Goal: Transaction & Acquisition: Obtain resource

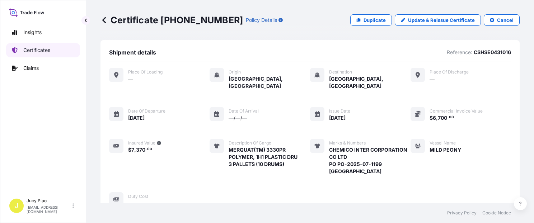
scroll to position [213, 0]
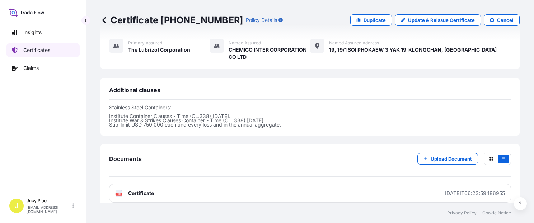
click at [30, 49] on p "Certificates" at bounding box center [36, 50] width 27 height 7
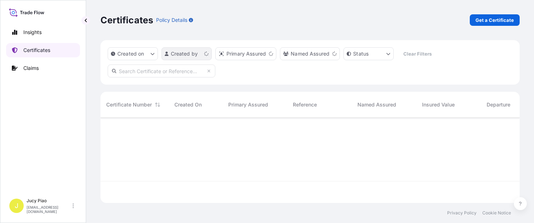
scroll to position [84, 413]
click at [490, 17] on p "Get a Certificate" at bounding box center [494, 20] width 38 height 7
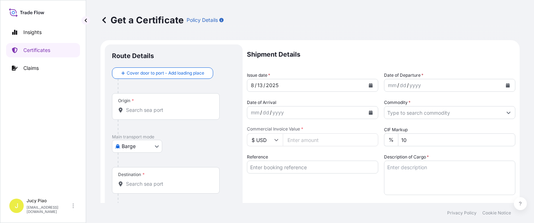
click at [146, 145] on body "Insights Certificates Claims J Jucy Piao [EMAIL_ADDRESS][DOMAIN_NAME] Get a Cer…" at bounding box center [267, 111] width 534 height 223
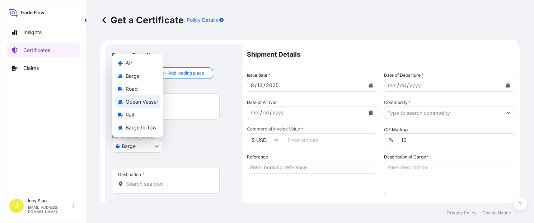
click at [144, 103] on span "Ocean Vessel" at bounding box center [142, 101] width 32 height 7
select select "Ocean Vessel"
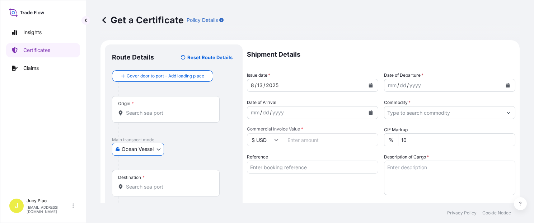
click at [286, 169] on input "Reference" at bounding box center [312, 167] width 131 height 13
paste input "757510539581"
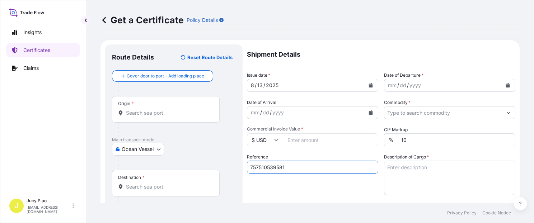
click at [282, 183] on div "Reference 757510539581" at bounding box center [312, 175] width 131 height 42
click at [273, 168] on input "757510539581" at bounding box center [312, 167] width 131 height 13
paste input "SXMRC25074120"
type input "SXMRC25074120"
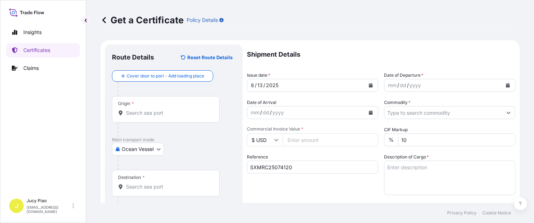
click at [291, 185] on div "Reference SXMRC25074120" at bounding box center [312, 175] width 131 height 42
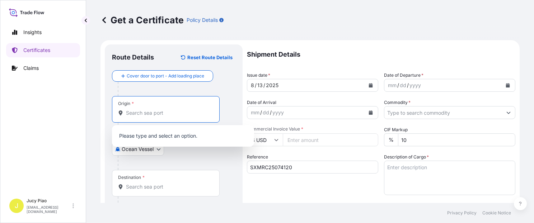
click at [142, 114] on input "Origin *" at bounding box center [168, 112] width 85 height 7
paste input "[GEOGRAPHIC_DATA],"
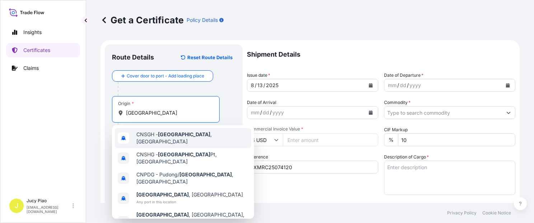
click at [147, 136] on span "CNSGH - [GEOGRAPHIC_DATA] , [GEOGRAPHIC_DATA]" at bounding box center [192, 138] width 112 height 14
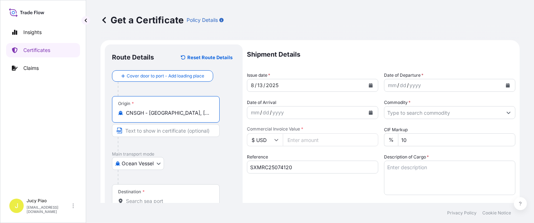
drag, startPoint x: 149, startPoint y: 113, endPoint x: 220, endPoint y: 108, distance: 71.9
click at [220, 108] on div "Origin * CNSGH - [GEOGRAPHIC_DATA], [GEOGRAPHIC_DATA]" at bounding box center [173, 123] width 123 height 55
type input "CNSGH - [GEOGRAPHIC_DATA], [GEOGRAPHIC_DATA]"
click at [165, 133] on input "Text to appear on certificate" at bounding box center [166, 130] width 108 height 13
paste input "[GEOGRAPHIC_DATA], [GEOGRAPHIC_DATA]"
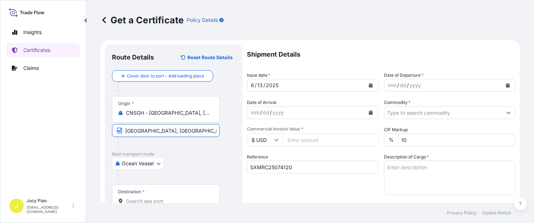
scroll to position [30, 0]
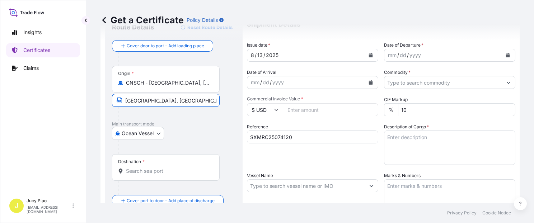
type input "[GEOGRAPHIC_DATA], [GEOGRAPHIC_DATA]"
click at [156, 168] on input "Destination *" at bounding box center [168, 171] width 85 height 7
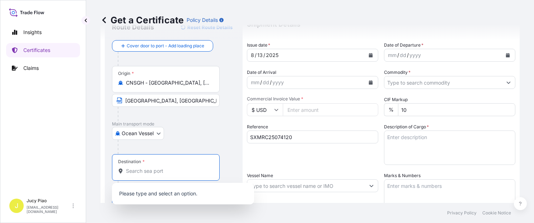
paste input "[GEOGRAPHIC_DATA],"
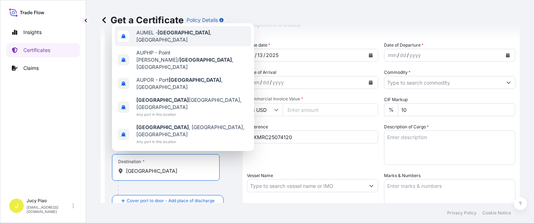
click at [201, 43] on span "AUMEL - [GEOGRAPHIC_DATA] , [GEOGRAPHIC_DATA]" at bounding box center [192, 36] width 112 height 14
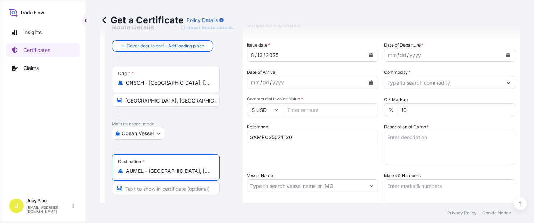
drag, startPoint x: 149, startPoint y: 172, endPoint x: 214, endPoint y: 170, distance: 64.6
click at [214, 170] on div "Destination * AUMEL - [GEOGRAPHIC_DATA], [GEOGRAPHIC_DATA]" at bounding box center [166, 167] width 108 height 27
type input "AUMEL - [GEOGRAPHIC_DATA], [GEOGRAPHIC_DATA]"
click at [138, 190] on input "Text to appear on certificate" at bounding box center [166, 188] width 108 height 13
paste input "[GEOGRAPHIC_DATA], [GEOGRAPHIC_DATA]"
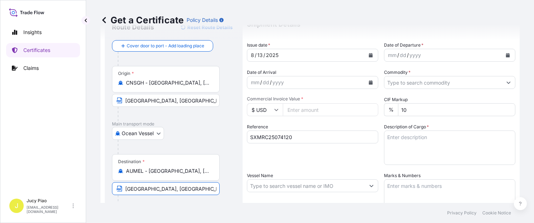
type input "[GEOGRAPHIC_DATA], [GEOGRAPHIC_DATA]"
click at [224, 151] on div at bounding box center [177, 147] width 118 height 14
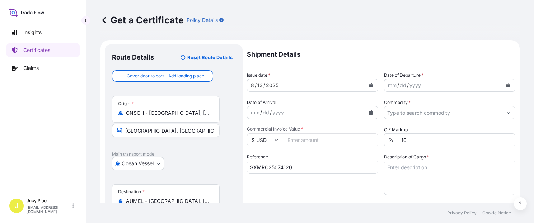
click at [257, 87] on div "13" at bounding box center [260, 85] width 7 height 9
click at [259, 86] on div "13" at bounding box center [260, 85] width 7 height 9
click at [388, 83] on div "mm" at bounding box center [392, 85] width 10 height 9
click at [399, 109] on input "Commodity *" at bounding box center [443, 112] width 118 height 13
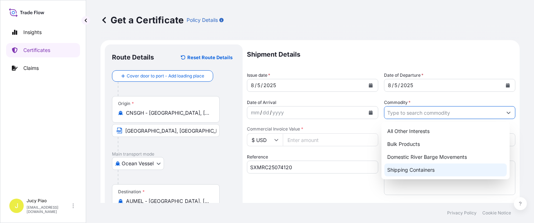
click at [401, 172] on div "Shipping Containers" at bounding box center [445, 170] width 122 height 13
type input "Shipping Containers"
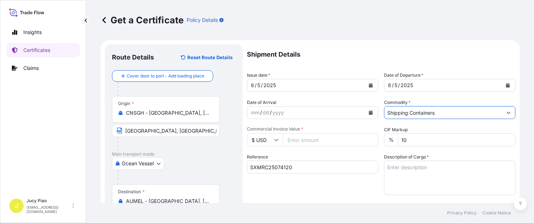
click at [313, 140] on input "Commercial Invoice Value *" at bounding box center [330, 139] width 95 height 13
type input "238350.00"
click at [311, 155] on div "Reference SXMRC25074120" at bounding box center [312, 175] width 131 height 42
click at [412, 168] on textarea "Description of Cargo *" at bounding box center [449, 178] width 131 height 34
paste textarea "THERMOPLASTIC POLYURETHANE ESTANE(R) 58887 NAT 055, [PERSON_NAME] ESTANE(R) 581…"
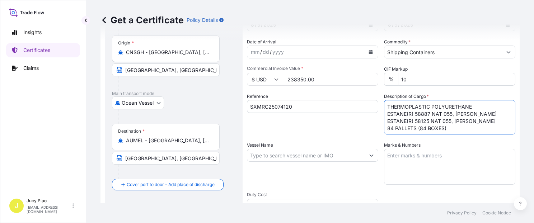
scroll to position [91, 0]
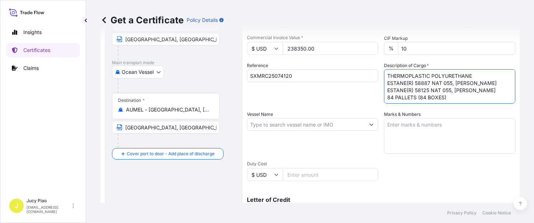
type textarea "THERMOPLASTIC POLYURETHANE ESTANE(R) 58887 NAT 055, [PERSON_NAME] ESTANE(R) 581…"
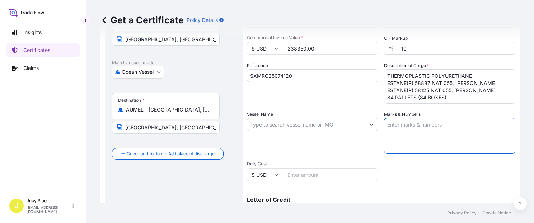
click at [412, 134] on textarea "Marks & Numbers" at bounding box center [449, 136] width 131 height 36
paste textarea "POLYMER DIRECT PO NO. 9623 [GEOGRAPHIC_DATA]"
type textarea "POLYMER DIRECT PO NO. 9623 [GEOGRAPHIC_DATA]"
click at [269, 125] on input "Vessel Name" at bounding box center [306, 124] width 118 height 13
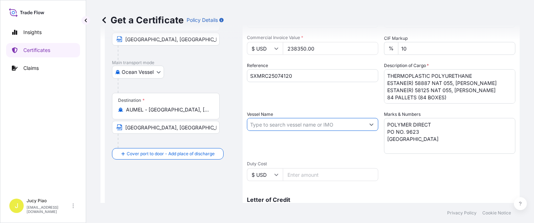
paste input "YM ETERNITY"
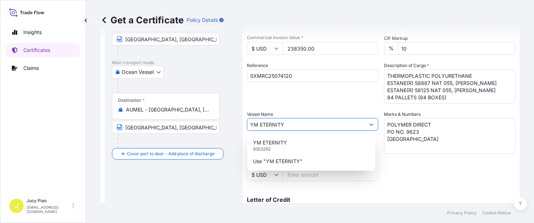
click at [281, 141] on p "YM ETERNITY" at bounding box center [270, 142] width 34 height 7
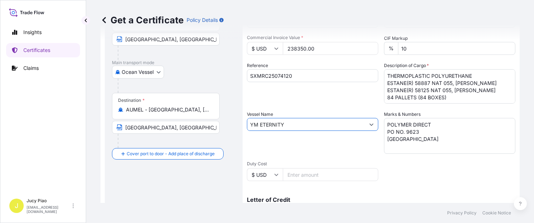
type input "YM ETERNITY"
click at [314, 153] on div "Vessel Name YM ETERNITY" at bounding box center [312, 132] width 131 height 43
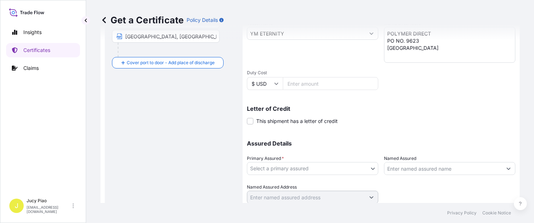
scroll to position [203, 0]
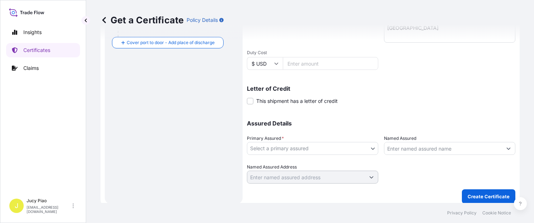
click at [309, 150] on body "0 options available. 2 options available. Insights Certificates Claims J Jucy P…" at bounding box center [267, 111] width 534 height 223
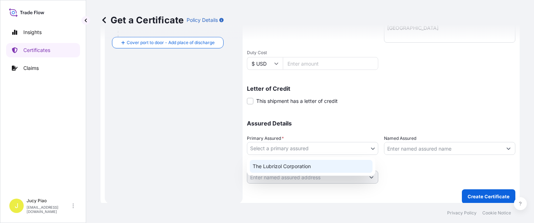
click at [292, 168] on div "The Lubrizol Corporation" at bounding box center [311, 166] width 123 height 13
select select "31566"
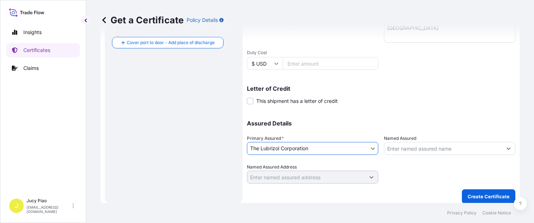
click at [412, 144] on input "Named Assured" at bounding box center [443, 148] width 118 height 13
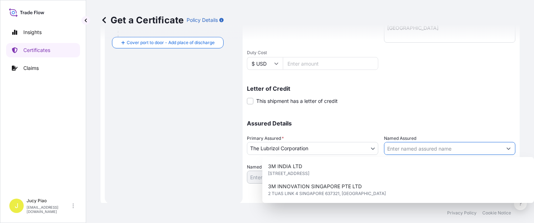
paste input "POLYMER DIRECT PTY LTD"
type input "POLYMER DIRECT PTY LTD"
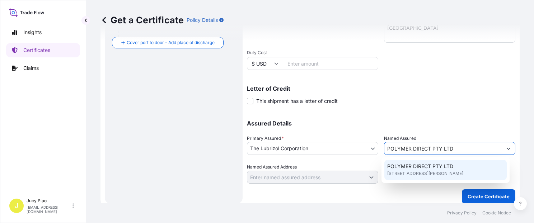
click at [426, 176] on span "[STREET_ADDRESS][PERSON_NAME]" at bounding box center [425, 173] width 76 height 7
type input "[STREET_ADDRESS][PERSON_NAME]"
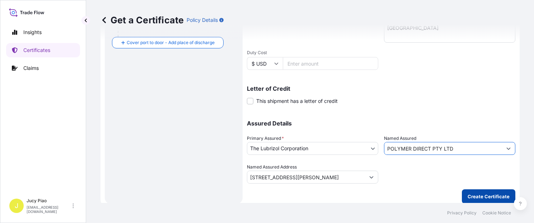
type input "POLYMER DIRECT PTY LTD"
click at [468, 196] on p "Create Certificate" at bounding box center [489, 196] width 42 height 7
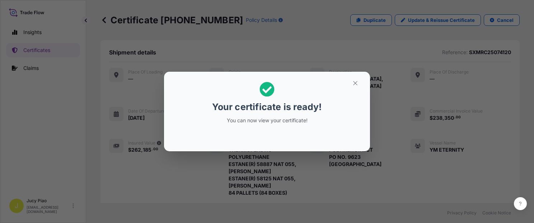
click at [356, 86] on icon "button" at bounding box center [355, 83] width 6 height 6
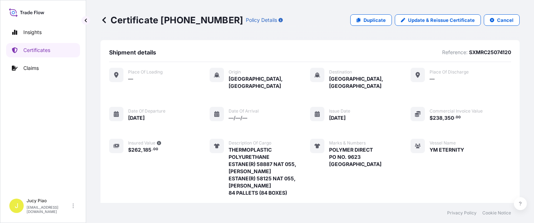
click at [384, 134] on div "Place of Loading — Origin [GEOGRAPHIC_DATA], [GEOGRAPHIC_DATA] Destination [GEO…" at bounding box center [310, 148] width 402 height 161
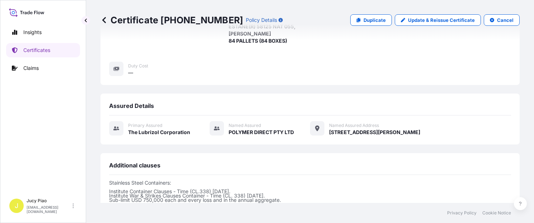
scroll to position [271, 0]
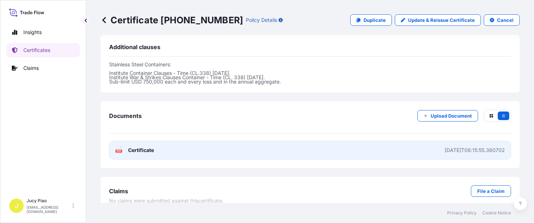
click at [381, 141] on link "PDF Certificate [DATE]T08:15:55.360702" at bounding box center [310, 150] width 402 height 19
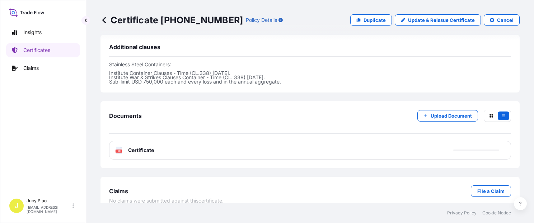
click at [44, 40] on div "Insights Certificates Claims" at bounding box center [43, 107] width 74 height 176
click at [41, 48] on p "Certificates" at bounding box center [36, 50] width 27 height 7
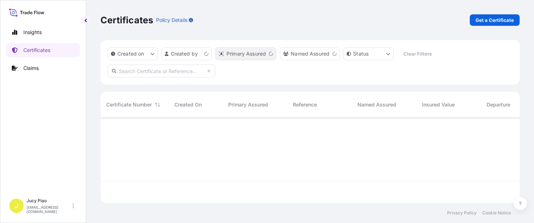
scroll to position [84, 413]
click at [488, 25] on link "Get a Certificate" at bounding box center [495, 19] width 50 height 11
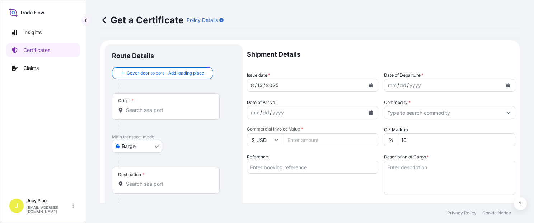
click at [490, 20] on div "Get a Certificate Policy Details" at bounding box center [309, 19] width 419 height 11
click at [141, 145] on body "Insights Certificates Claims J Jucy Piao [EMAIL_ADDRESS][DOMAIN_NAME] Get a Cer…" at bounding box center [267, 111] width 534 height 223
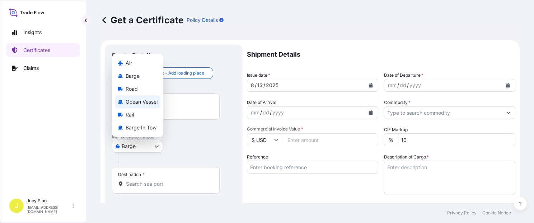
click at [149, 101] on span "Ocean Vessel" at bounding box center [142, 101] width 32 height 7
select select "Ocean Vessel"
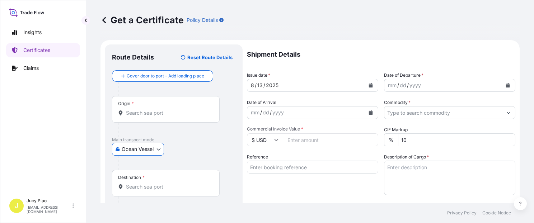
click at [288, 170] on input "Reference" at bounding box center [312, 167] width 131 height 13
paste input "KMTCSHAO350132"
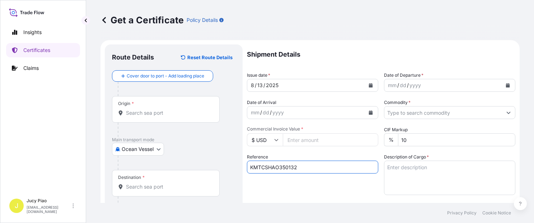
type input "KMTCSHAO350132"
click at [286, 190] on div "Reference KMTCSHAO350132" at bounding box center [312, 175] width 131 height 42
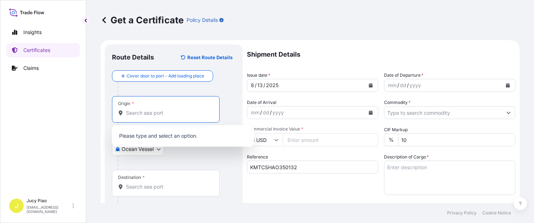
click at [184, 116] on input "Origin *" at bounding box center [168, 112] width 85 height 7
paste input "[GEOGRAPHIC_DATA]"
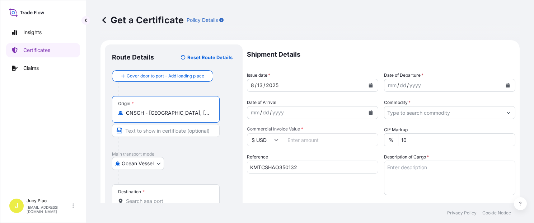
drag, startPoint x: 179, startPoint y: 112, endPoint x: 211, endPoint y: 133, distance: 38.3
click at [217, 118] on div "Origin * CNSGH - [GEOGRAPHIC_DATA], [GEOGRAPHIC_DATA]" at bounding box center [166, 109] width 108 height 27
type input "CNSGH - [GEOGRAPHIC_DATA], [GEOGRAPHIC_DATA]"
click at [164, 133] on input "Text to appear on certificate" at bounding box center [166, 130] width 108 height 13
paste input "[GEOGRAPHIC_DATA], [GEOGRAPHIC_DATA]"
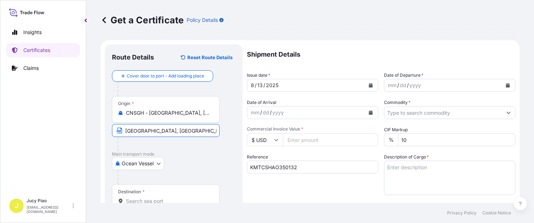
scroll to position [30, 0]
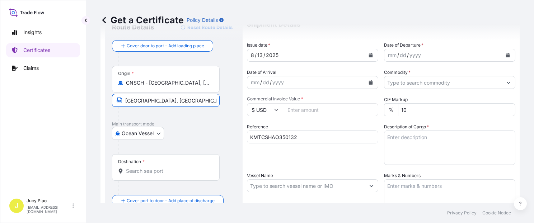
type input "[GEOGRAPHIC_DATA], [GEOGRAPHIC_DATA]"
click at [156, 172] on input "Destination *" at bounding box center [168, 171] width 85 height 7
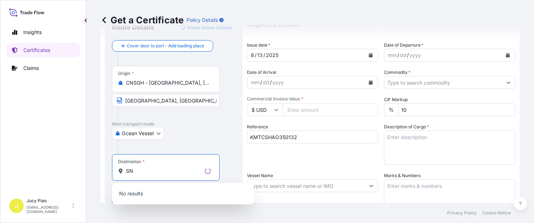
type input "S"
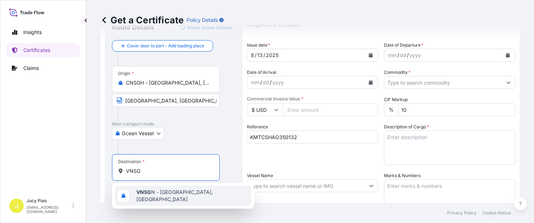
click at [159, 192] on span "VNSG N - [GEOGRAPHIC_DATA], [GEOGRAPHIC_DATA]" at bounding box center [192, 196] width 112 height 14
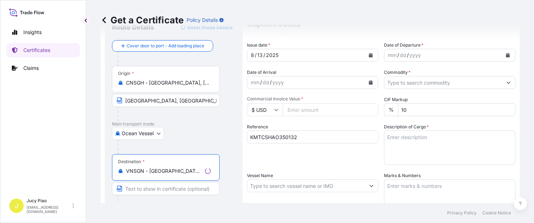
type input "VNSGN - [GEOGRAPHIC_DATA], [GEOGRAPHIC_DATA]"
click at [160, 190] on input "Text to appear on certificate" at bounding box center [166, 188] width 108 height 13
paste input "CAT LAI, HOCHIMINH"
type input "CAT LAI, HOCHIMINH"
click at [309, 172] on div "Vessel Name" at bounding box center [312, 193] width 131 height 43
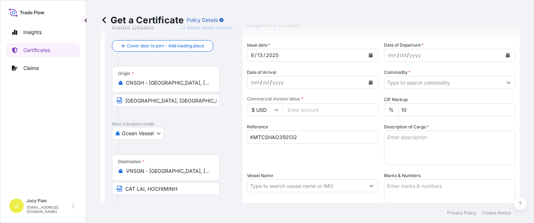
click at [320, 185] on input "Vessel Name" at bounding box center [306, 185] width 118 height 13
paste input "KMTC XIAMEN"
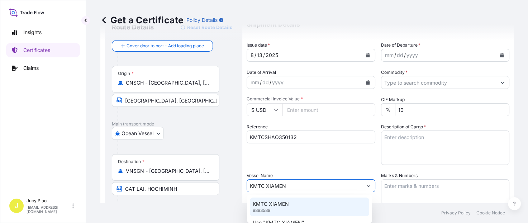
click at [297, 205] on div "KMTC XIAMEN 9893589" at bounding box center [309, 207] width 119 height 19
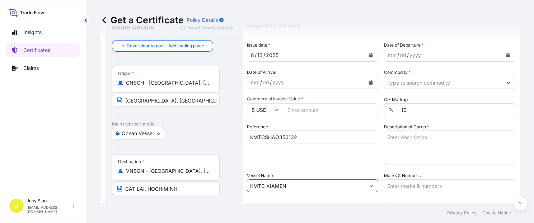
type input "KMTC XIAMEN"
click at [336, 158] on div "Reference KMTCSHAO350132" at bounding box center [312, 144] width 131 height 42
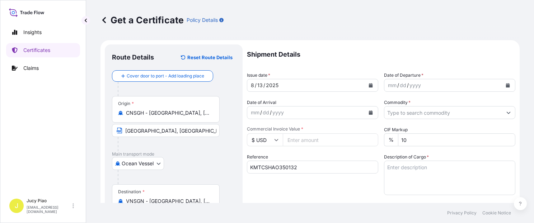
click at [258, 85] on div "13" at bounding box center [260, 85] width 7 height 9
click at [259, 85] on div "13" at bounding box center [260, 85] width 7 height 9
click at [388, 84] on div "mm" at bounding box center [392, 85] width 10 height 9
click at [402, 117] on input "Commodity *" at bounding box center [443, 112] width 118 height 13
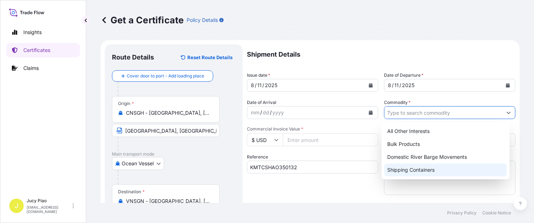
click at [409, 169] on div "Shipping Containers" at bounding box center [445, 170] width 122 height 13
type input "Shipping Containers"
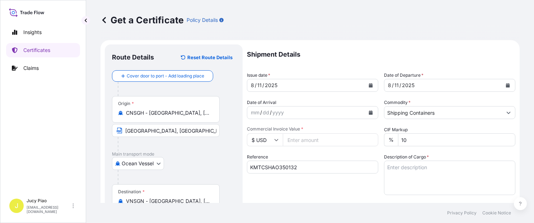
click at [326, 140] on input "Commercial Invoice Value *" at bounding box center [330, 139] width 95 height 13
type input "122349.53"
click at [326, 156] on div "Reference KMTCSHAO350132" at bounding box center [312, 175] width 131 height 42
click at [450, 175] on textarea "Description of Cargo *" at bounding box center [449, 178] width 131 height 34
paste textarea "THERMOPLASTIC POLYURETHANE HS CODE: 390950 TAX ID: 3600659583 27 PALLETS (27 BO…"
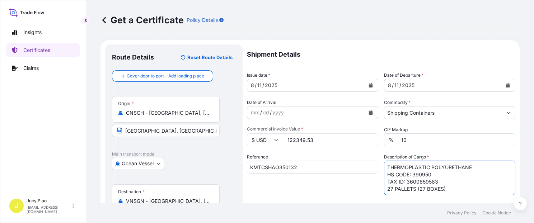
scroll to position [61, 0]
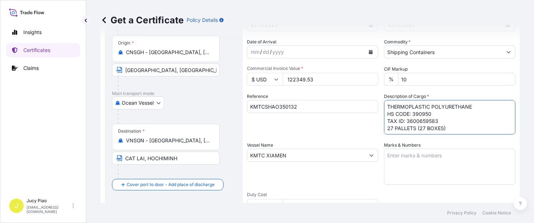
type textarea "THERMOPLASTIC POLYURETHANE HS CODE: 390950 TAX ID: 3600659583 27 PALLETS (27 BO…"
click at [422, 160] on textarea "Marks & Numbers" at bounding box center [449, 167] width 131 height 36
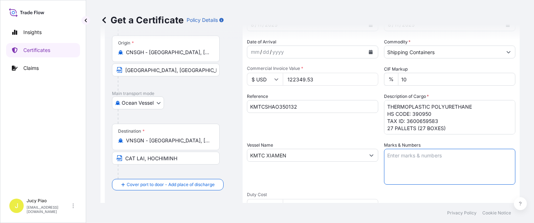
paste textarea "VIETNAM [PERSON_NAME] /513QA06"
type textarea "VIETNAM [PERSON_NAME] /513QA06"
click at [357, 181] on div "Vessel Name KMTC XIAMEN" at bounding box center [312, 163] width 131 height 43
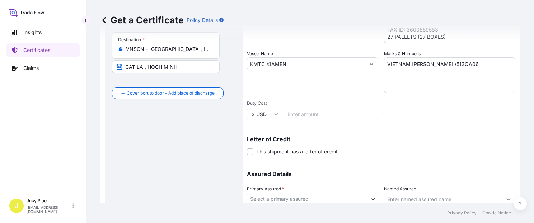
scroll to position [183, 0]
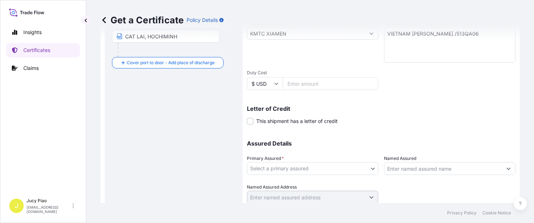
click at [329, 168] on body "Insights Certificates Claims J Jucy Piao [EMAIL_ADDRESS][DOMAIN_NAME] Get a Cer…" at bounding box center [267, 111] width 534 height 223
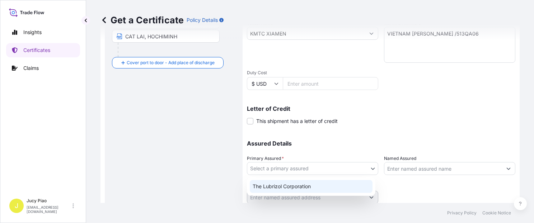
click at [306, 185] on div "The Lubrizol Corporation" at bounding box center [311, 186] width 123 height 13
select select "31566"
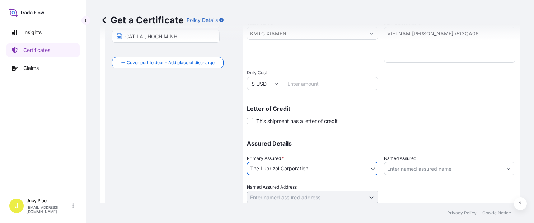
click at [433, 169] on input "Named Assured" at bounding box center [443, 168] width 118 height 13
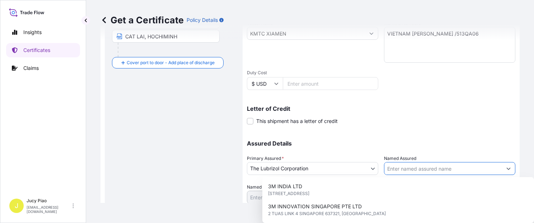
paste input "VIETNAM [PERSON_NAME] ORIENT CO., LTD."
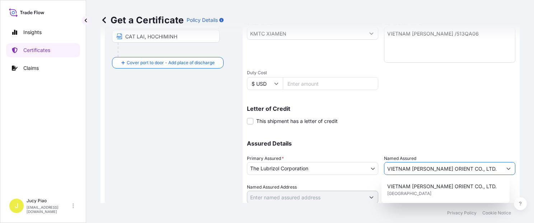
type input "VIETNAM [PERSON_NAME] ORIENT CO., LTD."
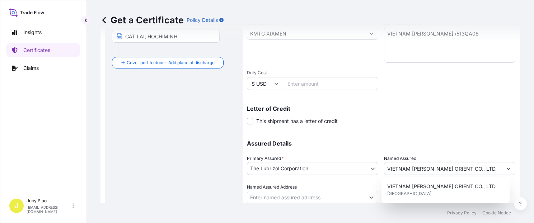
click at [468, 144] on p "Assured Details" at bounding box center [381, 144] width 268 height 6
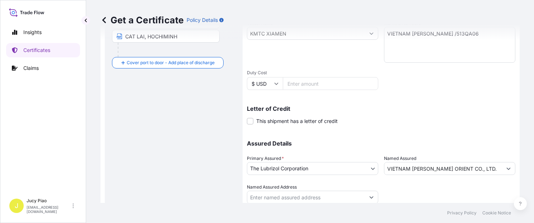
click at [469, 193] on div at bounding box center [449, 194] width 131 height 20
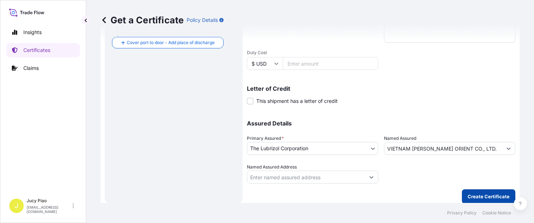
click at [483, 202] on button "Create Certificate" at bounding box center [488, 196] width 53 height 14
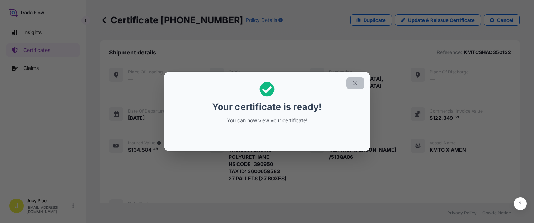
click at [354, 83] on icon "button" at bounding box center [355, 83] width 6 height 6
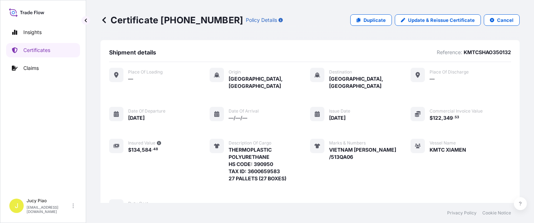
click at [373, 161] on div "Marks & Numbers VIETNAM [PERSON_NAME] /513QA06" at bounding box center [360, 160] width 100 height 43
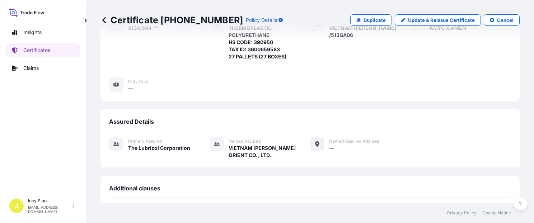
scroll to position [244, 0]
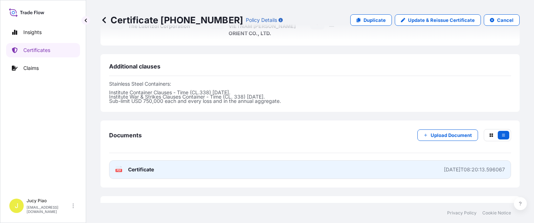
click at [368, 160] on link "PDF Certificate [DATE]T08:20:13.596067" at bounding box center [310, 169] width 402 height 19
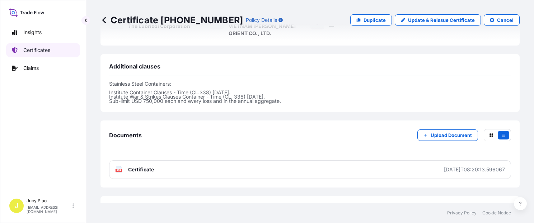
click at [40, 52] on p "Certificates" at bounding box center [36, 50] width 27 height 7
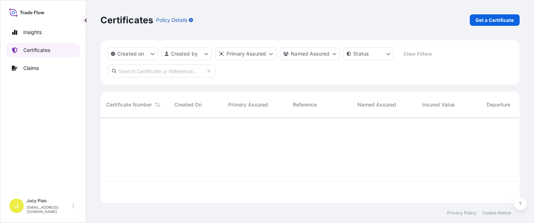
scroll to position [84, 413]
click at [485, 18] on p "Get a Certificate" at bounding box center [494, 20] width 38 height 7
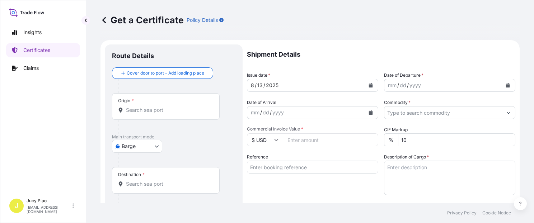
click at [132, 149] on body "Insights Certificates Claims J Jucy Piao [EMAIL_ADDRESS][DOMAIN_NAME] Get a Cer…" at bounding box center [267, 111] width 534 height 223
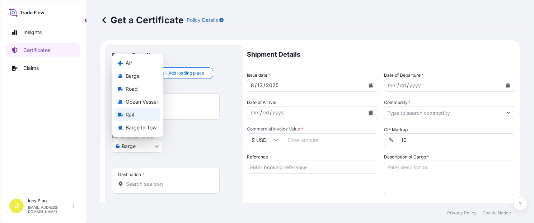
click at [145, 108] on div "Ocean Vessel" at bounding box center [138, 101] width 46 height 13
select select "Ocean Vessel"
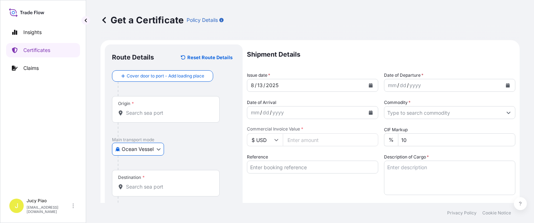
click at [275, 169] on input "Reference" at bounding box center [312, 167] width 131 height 13
paste input "CSHSE0430840"
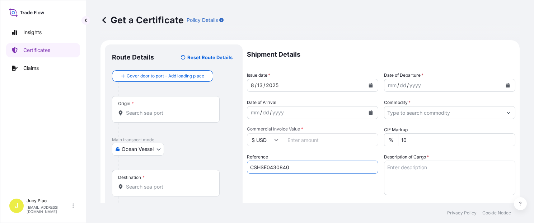
type input "CSHSE0430840"
click at [309, 186] on div "Reference CSHSE0430840" at bounding box center [312, 175] width 131 height 42
click at [169, 111] on input "Origin *" at bounding box center [168, 112] width 85 height 7
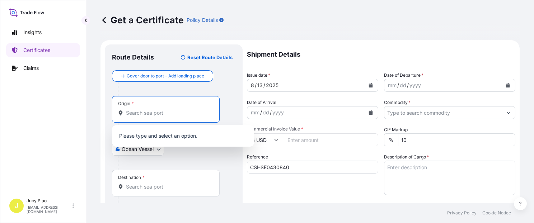
paste input "[GEOGRAPHIC_DATA]"
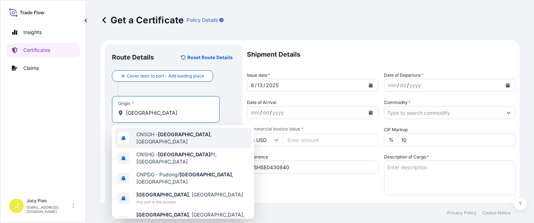
click at [182, 142] on div "CNSGH - [GEOGRAPHIC_DATA] , [GEOGRAPHIC_DATA]" at bounding box center [183, 138] width 136 height 20
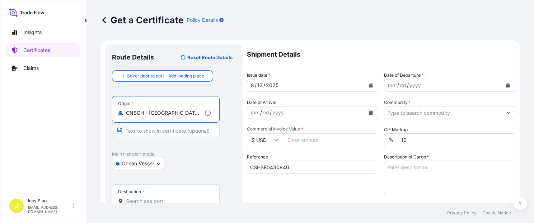
drag, startPoint x: 150, startPoint y: 113, endPoint x: 209, endPoint y: 114, distance: 59.2
click at [202, 114] on input "CNSGH - [GEOGRAPHIC_DATA], [GEOGRAPHIC_DATA]" at bounding box center [164, 112] width 76 height 7
type input "CNSGH - [GEOGRAPHIC_DATA], [GEOGRAPHIC_DATA]"
click at [172, 131] on input "Text to appear on certificate" at bounding box center [166, 130] width 108 height 13
paste input "[GEOGRAPHIC_DATA], [GEOGRAPHIC_DATA]"
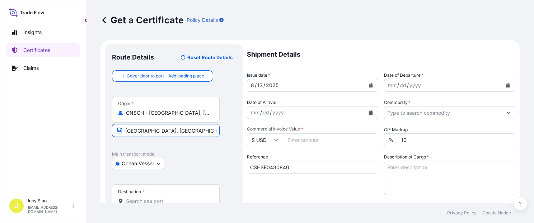
type input "[GEOGRAPHIC_DATA], [GEOGRAPHIC_DATA]"
click at [206, 165] on div "Ocean Vessel Air Barge Road Ocean Vessel Rail Barge in [GEOGRAPHIC_DATA]" at bounding box center [173, 163] width 123 height 13
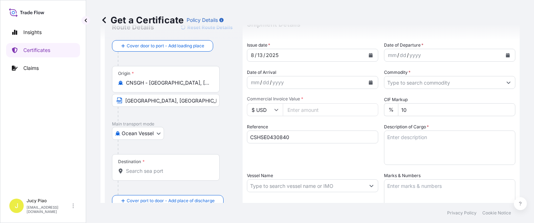
click at [165, 170] on input "Destination *" at bounding box center [168, 171] width 85 height 7
paste input "[GEOGRAPHIC_DATA]"
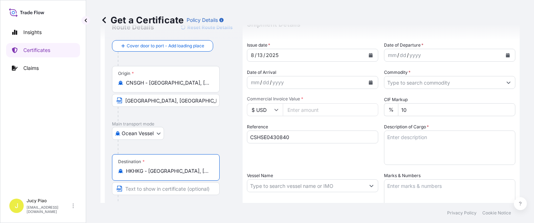
type input "HKHKG - [GEOGRAPHIC_DATA], [GEOGRAPHIC_DATA]"
click at [167, 189] on input "Text to appear on certificate" at bounding box center [166, 188] width 108 height 13
click at [240, 169] on div "Route Details Reset Route Details Cover door to port - Add loading place Place …" at bounding box center [174, 195] width 138 height 362
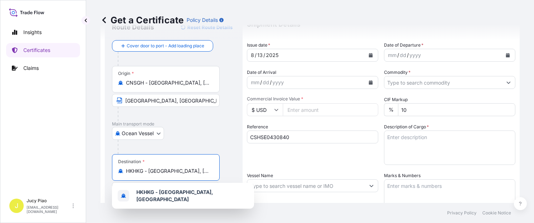
drag, startPoint x: 180, startPoint y: 170, endPoint x: 220, endPoint y: 180, distance: 40.4
click at [220, 176] on div "Destination * HKHKG - [GEOGRAPHIC_DATA], [GEOGRAPHIC_DATA]" at bounding box center [173, 181] width 123 height 55
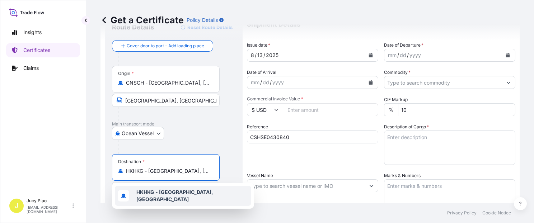
click at [168, 189] on div "HKHKG - [GEOGRAPHIC_DATA], [GEOGRAPHIC_DATA]" at bounding box center [183, 196] width 136 height 20
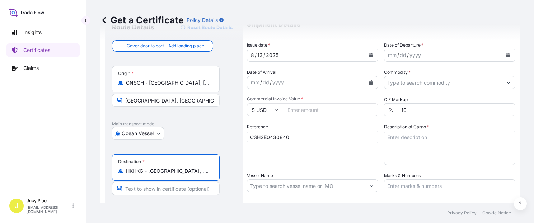
click at [201, 150] on div at bounding box center [177, 147] width 118 height 14
click at [157, 187] on input "Text to appear on certificate" at bounding box center [166, 188] width 108 height 13
paste input "[GEOGRAPHIC_DATA]"
type input "[GEOGRAPHIC_DATA]"
click at [281, 153] on div "Reference CSHSE0430840" at bounding box center [312, 144] width 131 height 42
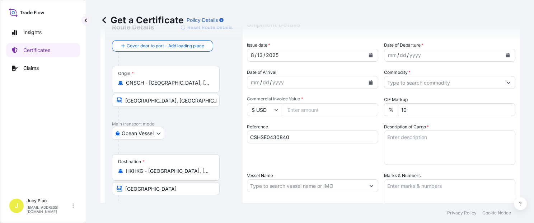
click at [392, 54] on div "mm" at bounding box center [392, 55] width 10 height 9
click at [396, 83] on input "Commodity *" at bounding box center [443, 82] width 118 height 13
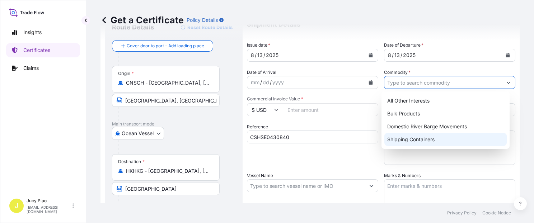
click at [409, 138] on div "Shipping Containers" at bounding box center [445, 139] width 122 height 13
type input "Shipping Containers"
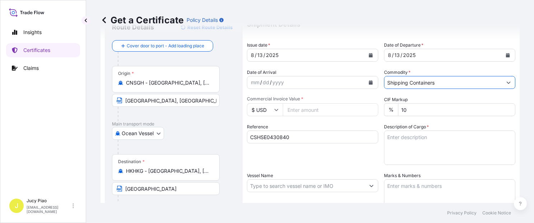
click at [327, 127] on div "Reference CSHSE0430840" at bounding box center [312, 144] width 131 height 42
click at [453, 148] on textarea "Description of Cargo *" at bounding box center [449, 148] width 131 height 34
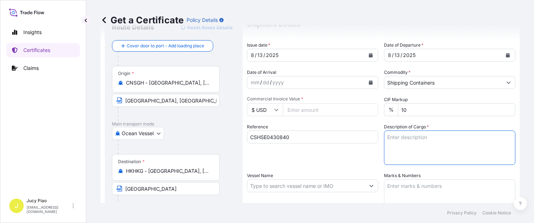
paste textarea "THERMOPLASTIC POLYURETHANE"
paste textarea "3 PALLETS (115 BAGS)"
type textarea "THERMOPLASTIC POLYURETHANE 3 PALLETS (115 BAGS)"
click at [410, 188] on textarea "Marks & Numbers" at bounding box center [449, 197] width 131 height 36
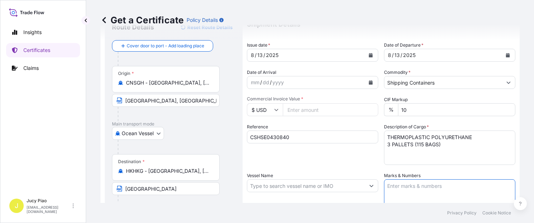
paste textarea "TPU/CN/TW/25-008"
paste textarea "1/UP MADE IN [GEOGRAPHIC_DATA]"
click at [358, 167] on div "Shipment Details Issue date * [DATE] Date of Departure * [DATE] Date of Arrival…" at bounding box center [381, 185] width 268 height 342
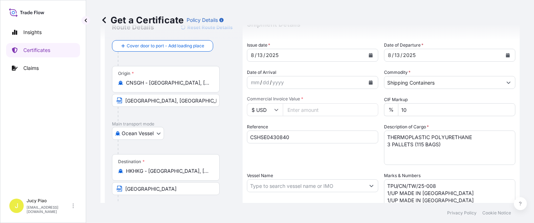
scroll to position [61, 0]
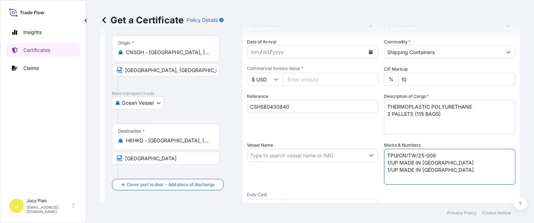
drag, startPoint x: 441, startPoint y: 169, endPoint x: 373, endPoint y: 172, distance: 67.9
click at [373, 172] on div "Shipment Details Issue date * [DATE] Date of Departure * [DATE] Date of Arrival…" at bounding box center [381, 155] width 268 height 342
paste textarea "TPU/CN/TW/25-009"
type textarea "TPU/CN/TW/25-008 1/UP MADE IN [GEOGRAPHIC_DATA] TPU/CN/TW/25-009 1/UP MADE IN […"
click at [270, 155] on input "Vessel Name" at bounding box center [306, 155] width 118 height 13
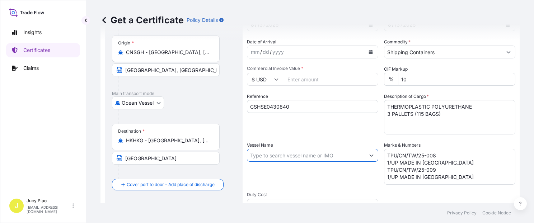
paste input "GLORY [GEOGRAPHIC_DATA]"
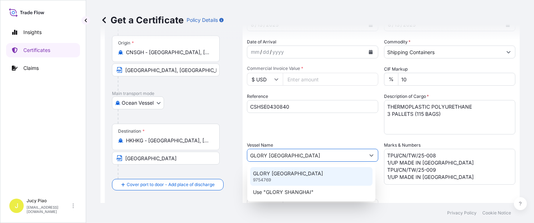
click at [277, 173] on p "GLORY [GEOGRAPHIC_DATA]" at bounding box center [288, 173] width 70 height 7
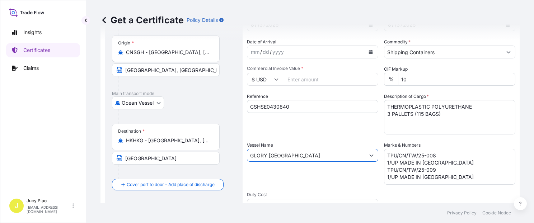
type input "GLORY [GEOGRAPHIC_DATA]"
click at [334, 133] on div "Reference CSHSE0430840" at bounding box center [312, 114] width 131 height 42
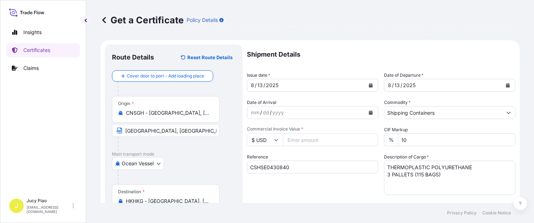
scroll to position [30, 0]
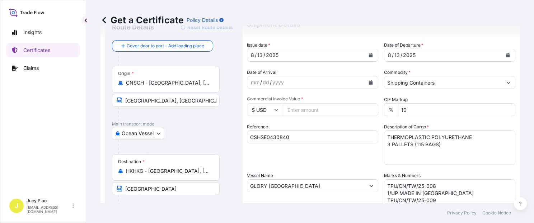
click at [299, 115] on input "Commercial Invoice Value *" at bounding box center [330, 109] width 95 height 13
click at [301, 112] on input "Commercial Invoice Value *" at bounding box center [330, 109] width 95 height 13
type input "36225"
click at [332, 153] on div "Reference CSHSE0430840" at bounding box center [312, 144] width 131 height 42
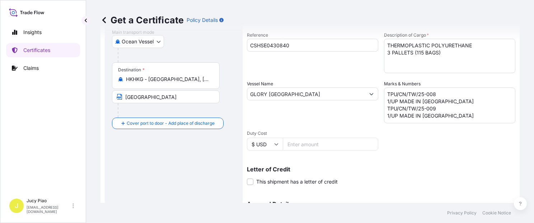
scroll to position [183, 0]
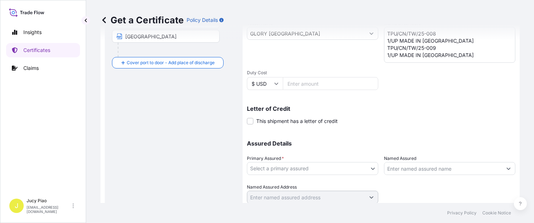
click at [315, 169] on body "Insights Certificates Claims J Jucy Piao [EMAIL_ADDRESS][DOMAIN_NAME] Get a Cer…" at bounding box center [267, 111] width 534 height 223
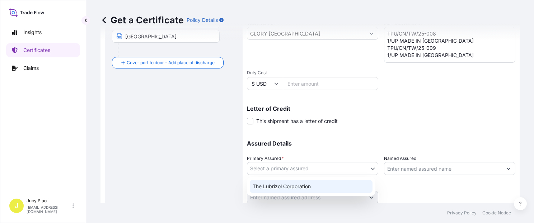
click at [312, 186] on div "The Lubrizol Corporation" at bounding box center [311, 186] width 123 height 13
select select "31566"
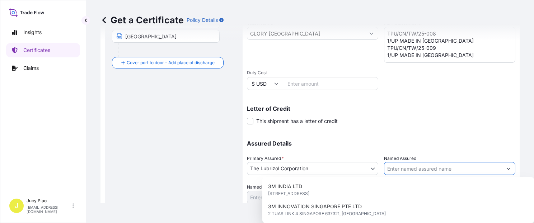
click at [405, 167] on input "Named Assured" at bounding box center [443, 168] width 118 height 13
paste input "[PERSON_NAME] DACHEN ELECTRICAL PRODUCTS LTD."
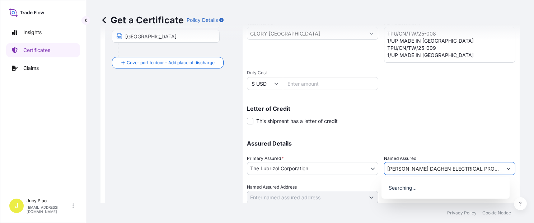
scroll to position [0, 17]
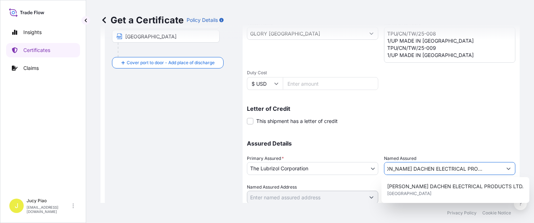
type input "[PERSON_NAME] DACHEN ELECTRICAL PRODUCTS LTD."
click at [438, 138] on div "Assured Details Primary Assured * The Lubrizol Corporation The Lubrizol Corpora…" at bounding box center [381, 168] width 268 height 72
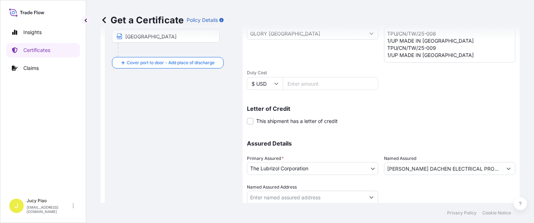
click at [449, 197] on div at bounding box center [449, 194] width 131 height 20
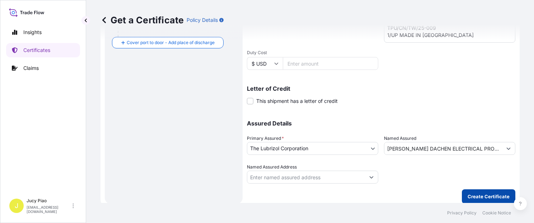
click at [471, 196] on p "Create Certificate" at bounding box center [489, 196] width 42 height 7
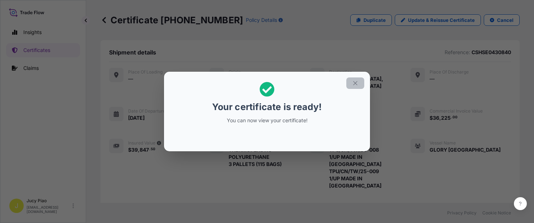
click at [355, 84] on icon "button" at bounding box center [355, 83] width 6 height 6
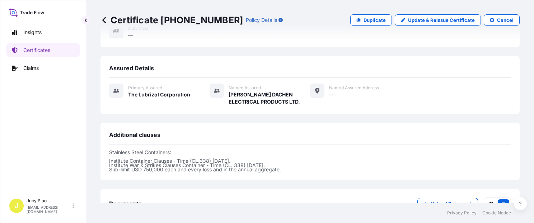
scroll to position [256, 0]
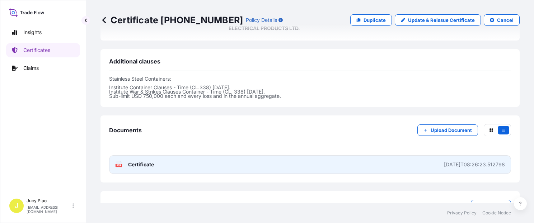
click at [336, 155] on link "PDF Certificate [DATE]T08:26:23.512798" at bounding box center [310, 164] width 402 height 19
